Goal: Task Accomplishment & Management: Use online tool/utility

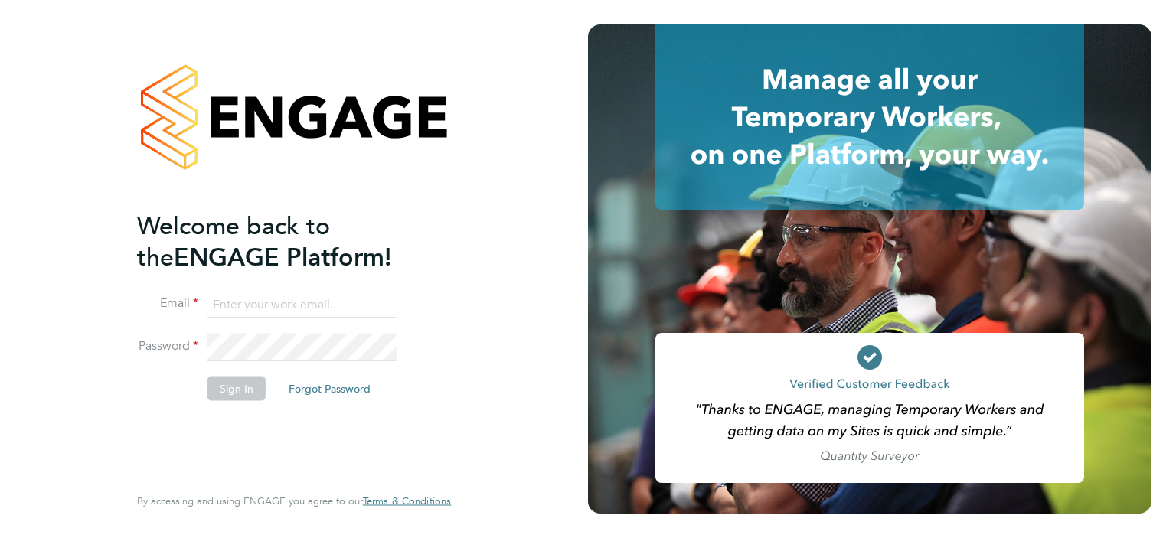
click at [251, 302] on input at bounding box center [301, 305] width 189 height 28
type input "[EMAIL_ADDRESS][DOMAIN_NAME]"
click at [232, 381] on button "Sign In" at bounding box center [236, 388] width 58 height 25
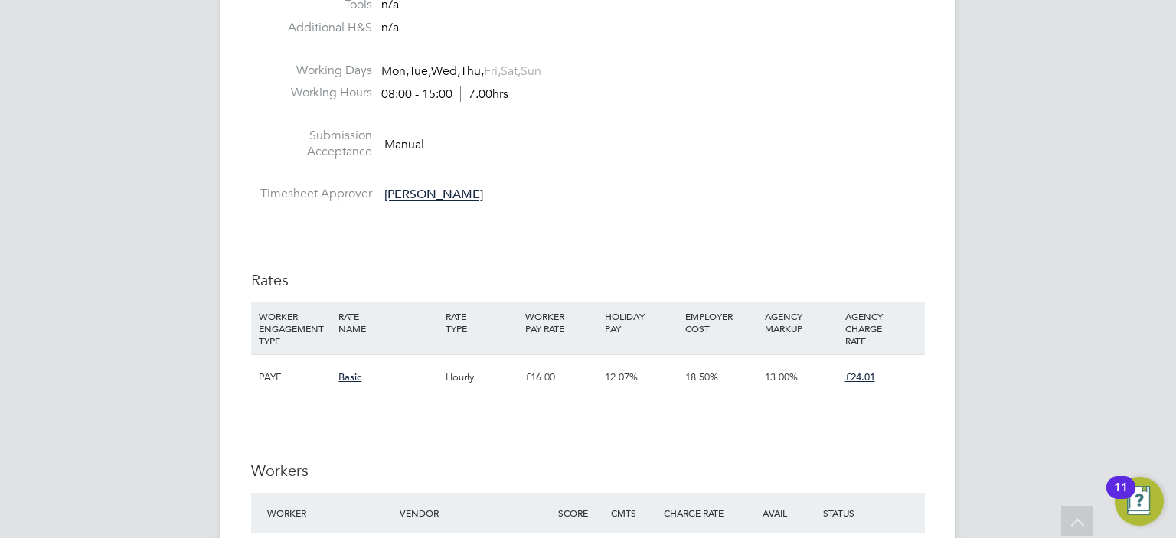
scroll to position [1378, 0]
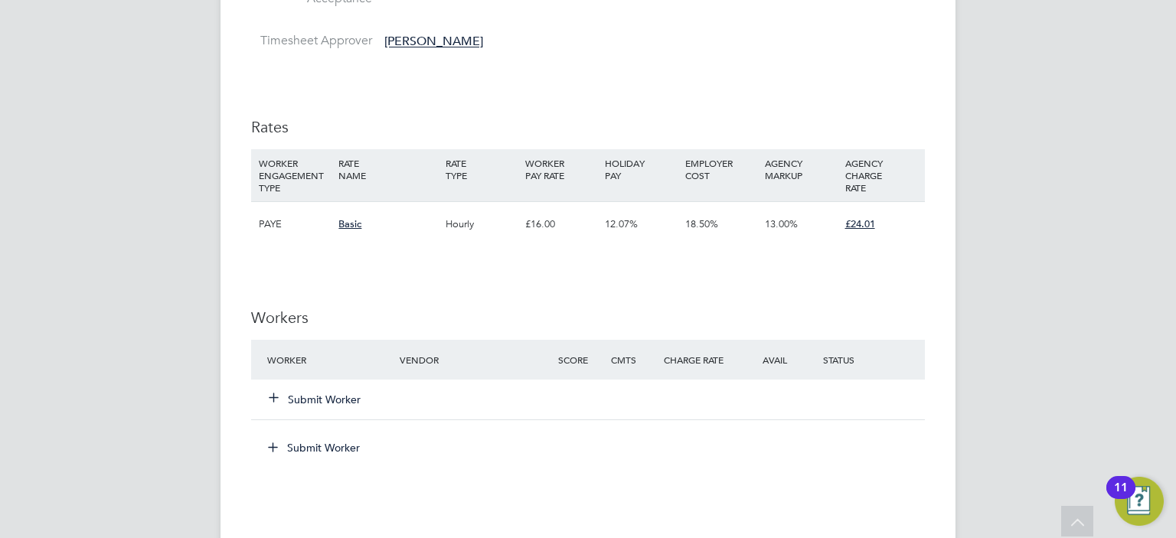
click at [273, 399] on icon at bounding box center [273, 396] width 11 height 11
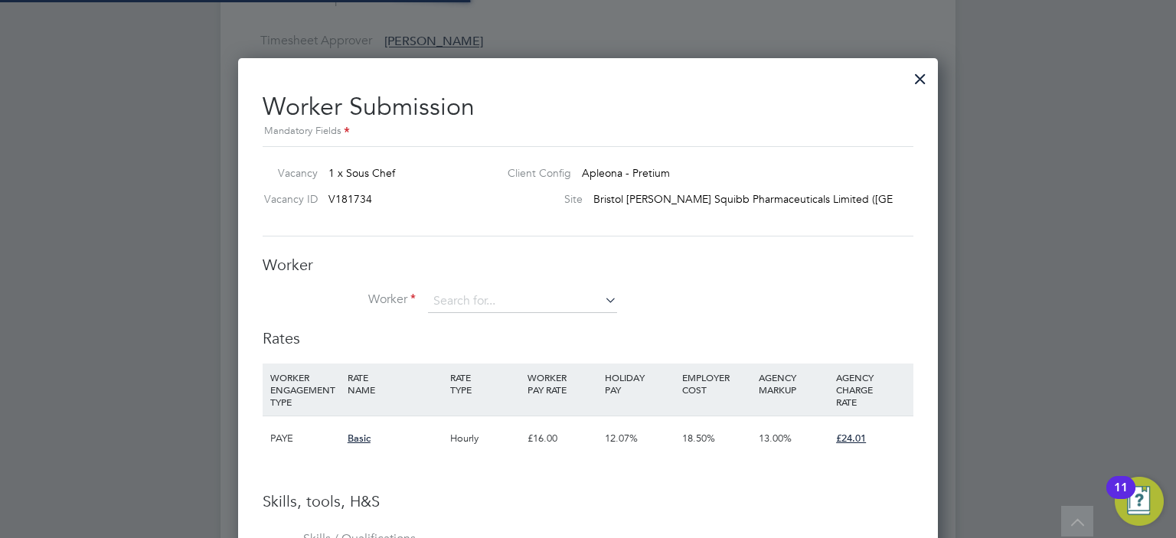
scroll to position [965, 701]
click at [446, 295] on input at bounding box center [522, 301] width 189 height 23
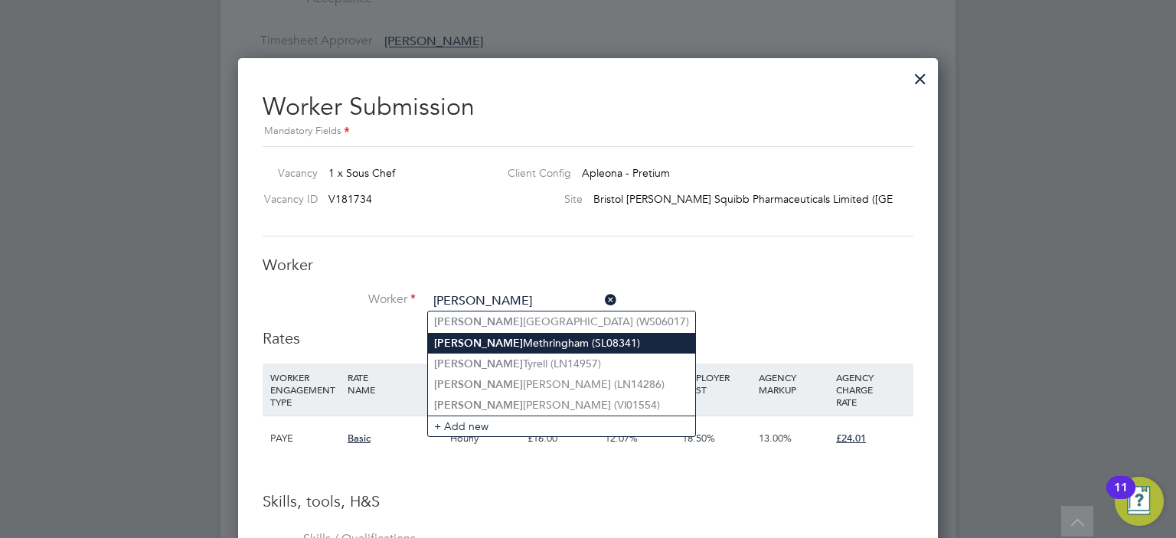
click at [451, 345] on b "[PERSON_NAME]" at bounding box center [478, 343] width 89 height 13
type input "[PERSON_NAME] (SL08341)"
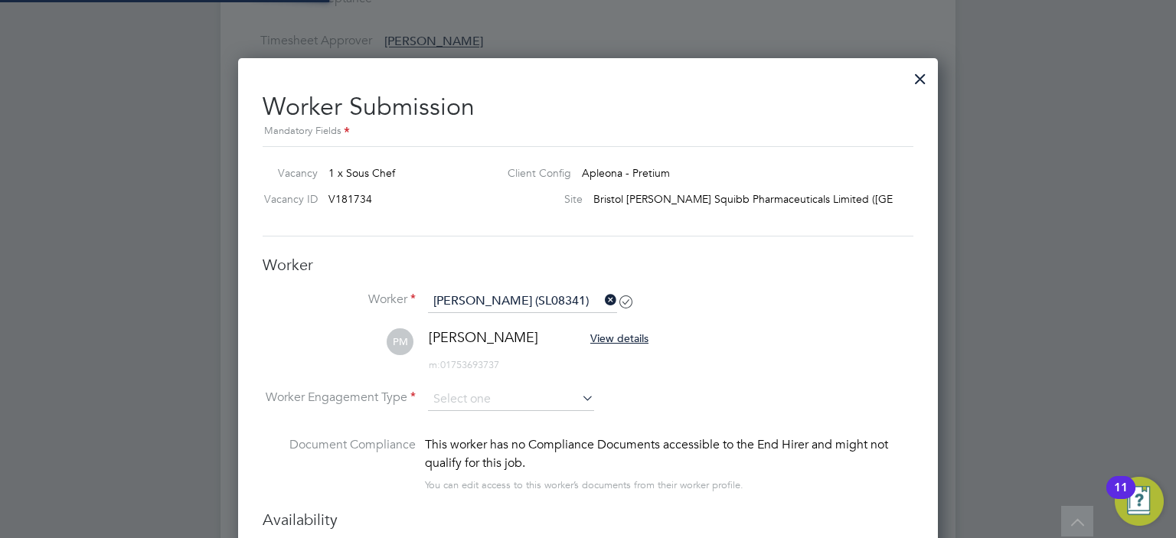
scroll to position [1289, 701]
click at [478, 399] on input at bounding box center [511, 399] width 166 height 23
click at [462, 435] on li "PAYE" at bounding box center [511, 439] width 167 height 20
type input "PAYE"
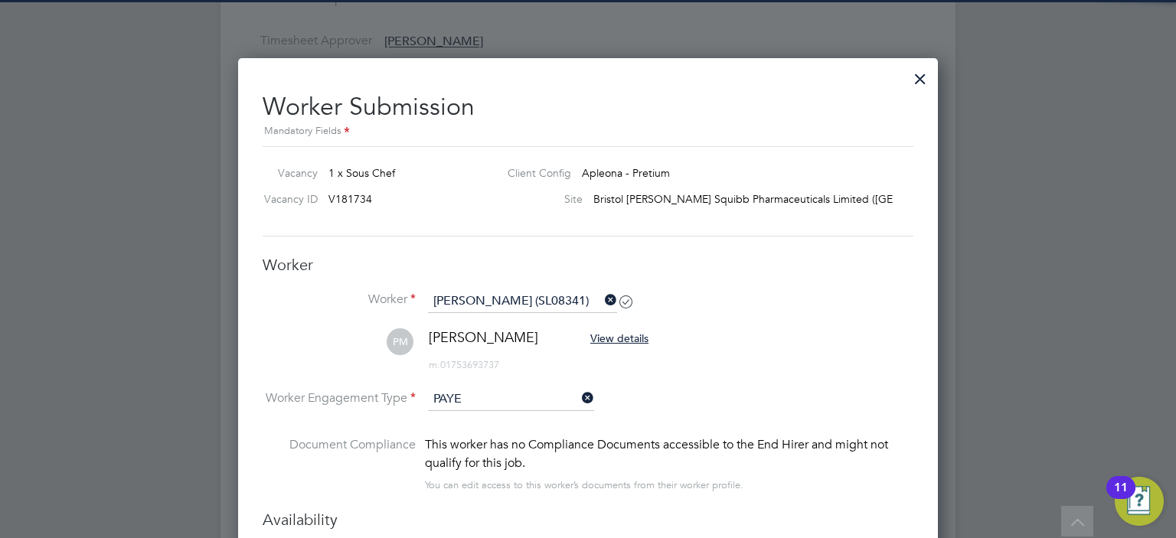
click at [717, 374] on li "PM Peter Methringham View details m: 01753693737" at bounding box center [588, 358] width 651 height 60
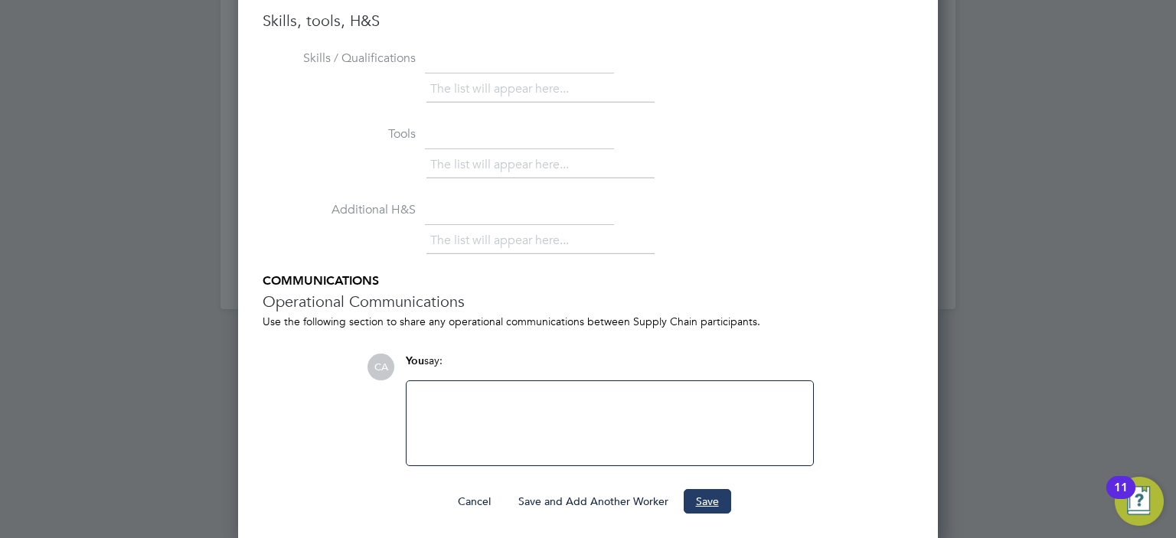
click at [694, 495] on button "Save" at bounding box center [707, 501] width 47 height 25
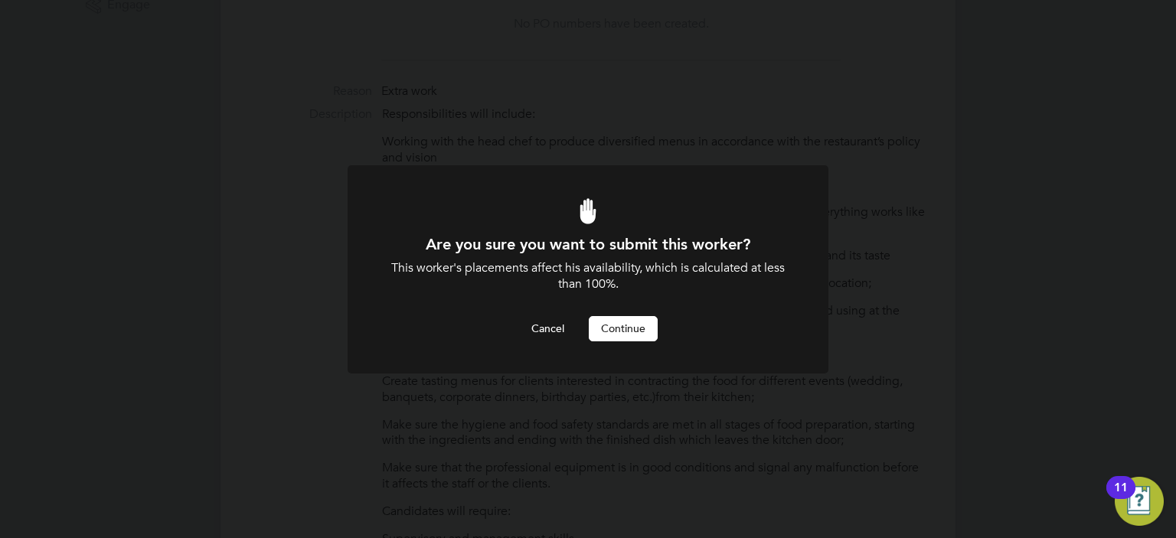
click at [626, 335] on button "Continue" at bounding box center [623, 328] width 69 height 25
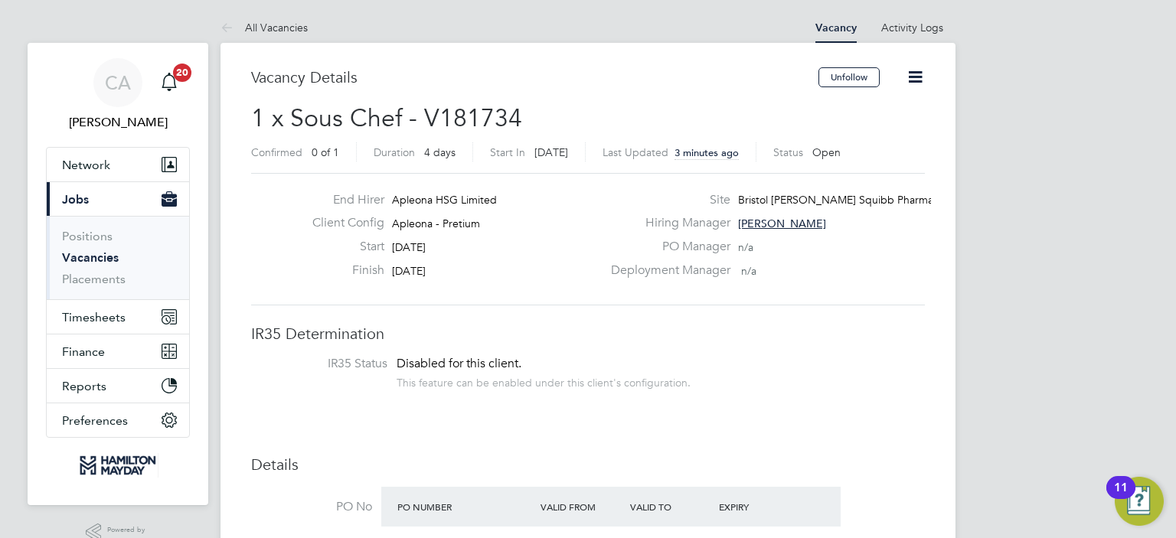
click at [911, 77] on icon at bounding box center [915, 76] width 19 height 19
click at [750, 88] on div "Vacancy Details" at bounding box center [534, 84] width 567 height 35
